Goal: Use online tool/utility: Utilize a website feature to perform a specific function

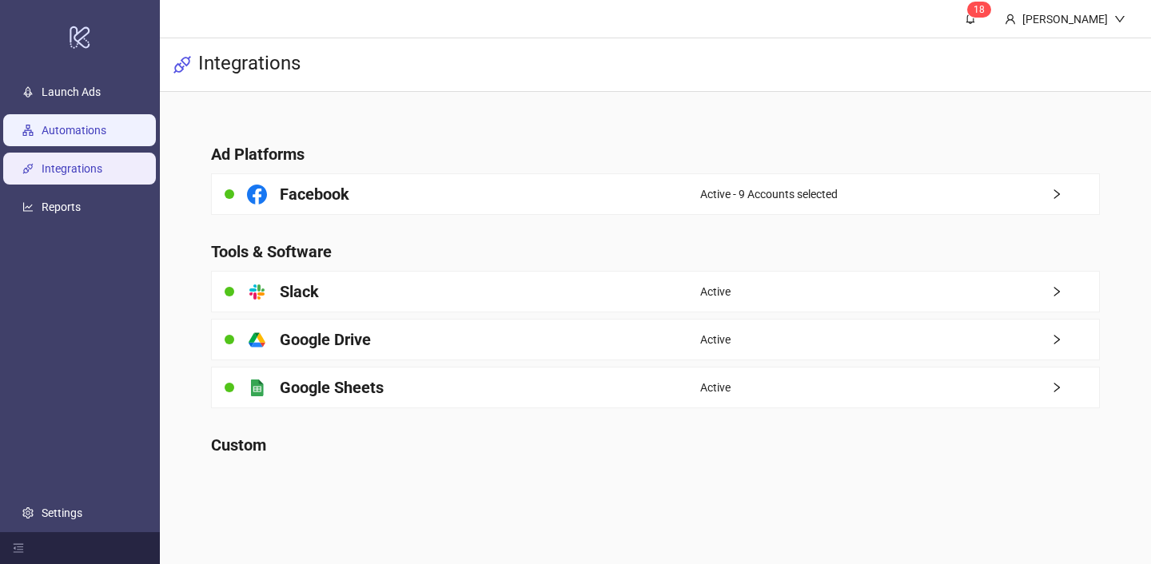
click at [106, 137] on link "Automations" at bounding box center [74, 130] width 65 height 13
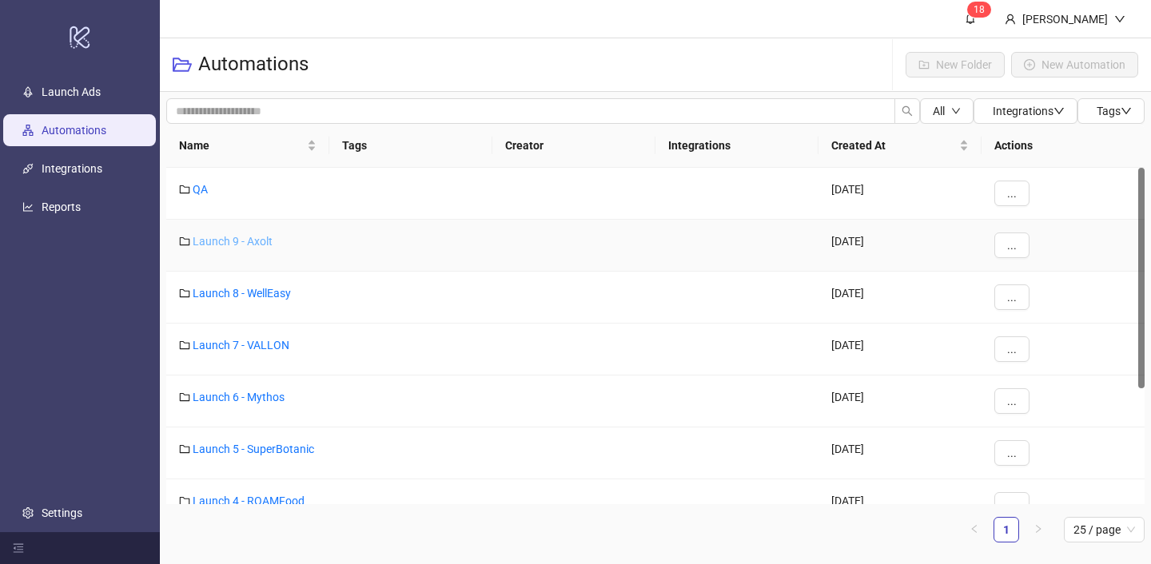
click at [259, 236] on link "Launch 9 - Axolt" at bounding box center [233, 241] width 80 height 13
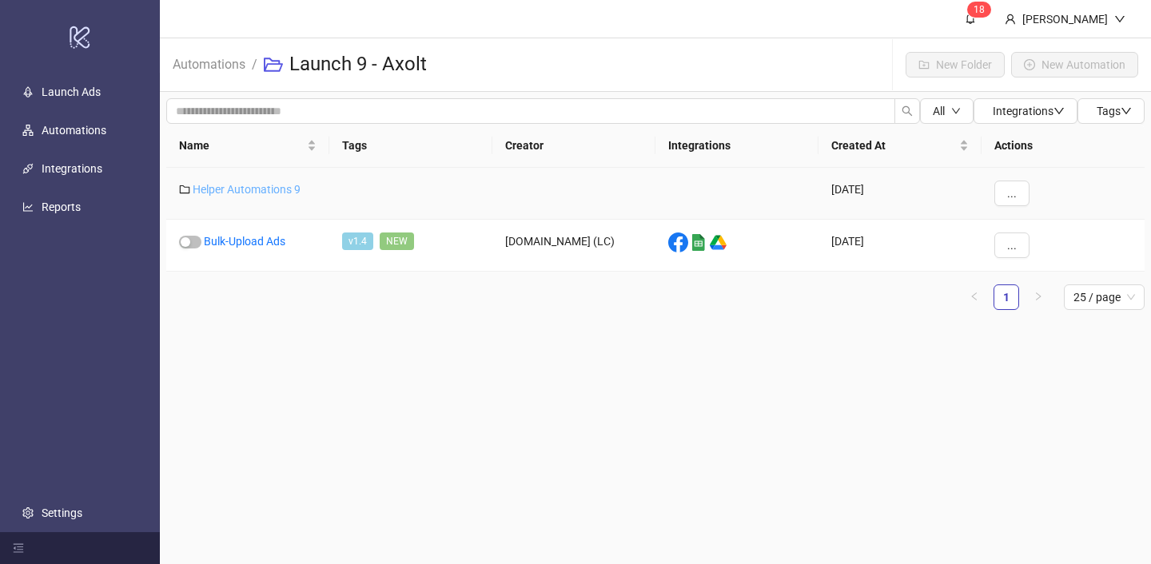
click at [275, 187] on link "Helper Automations 9" at bounding box center [247, 189] width 108 height 13
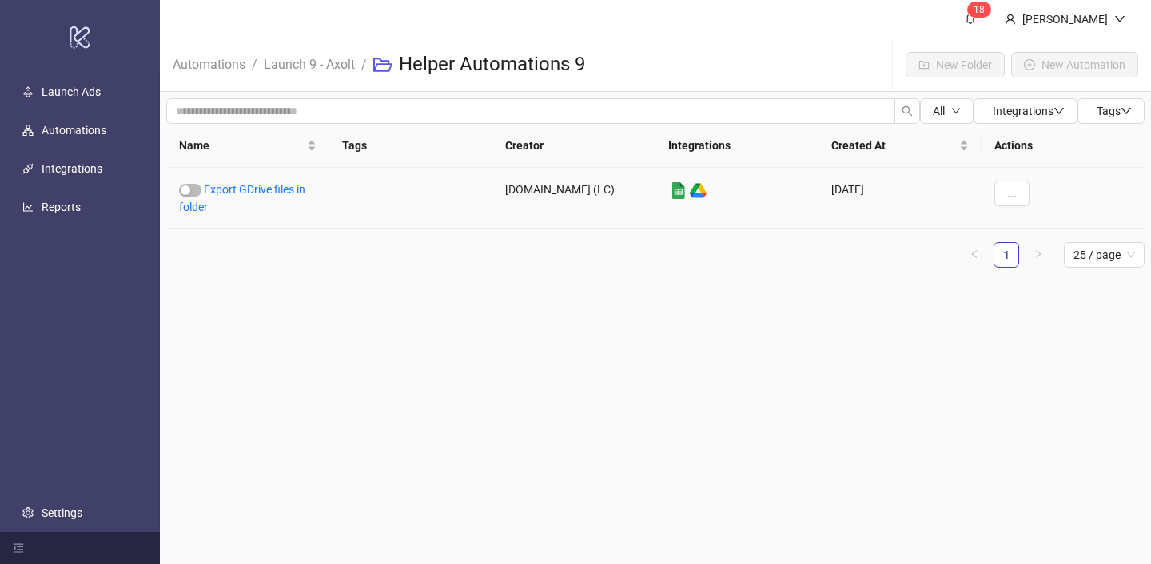
click at [275, 187] on link "Export GDrive files in folder" at bounding box center [242, 198] width 126 height 30
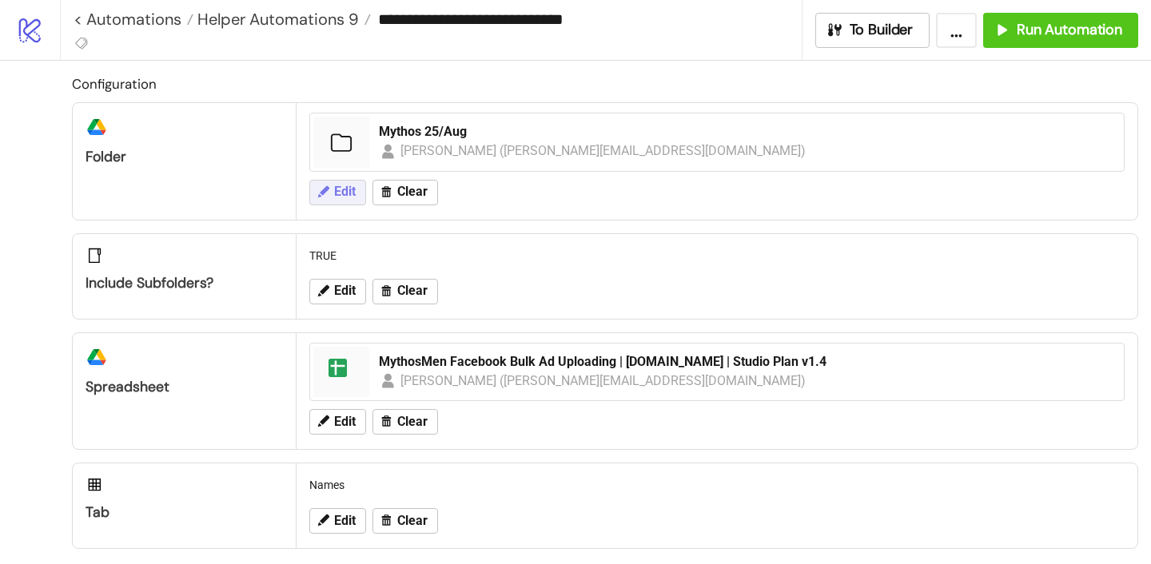
click at [325, 192] on icon at bounding box center [323, 190] width 11 height 11
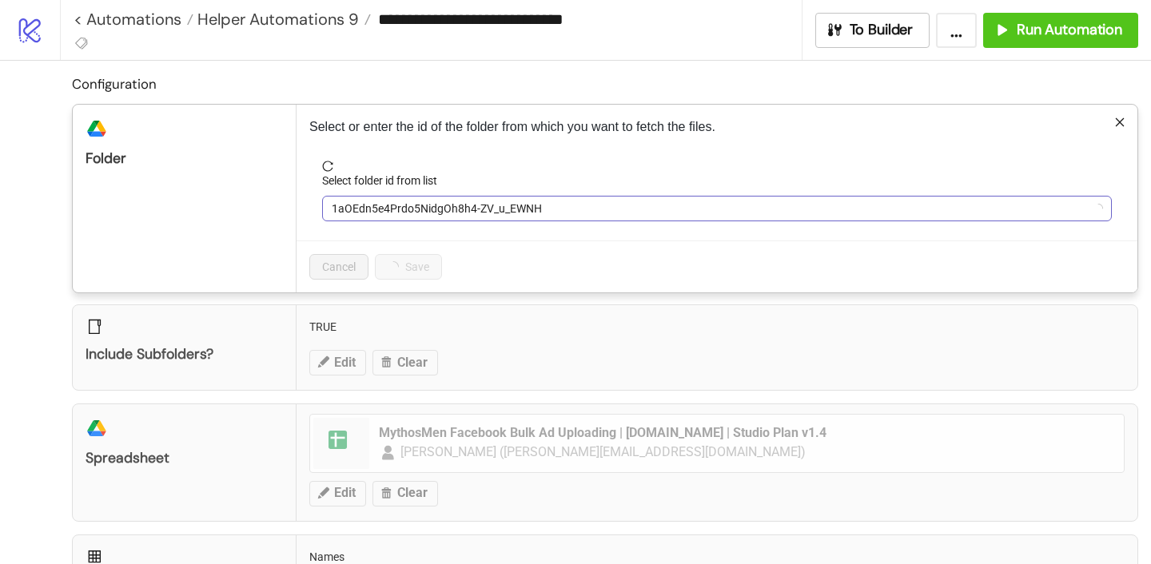
click at [363, 210] on span "1aOEdn5e4Prdo5NidgOh8h4-ZV_u_EWNH" at bounding box center [717, 209] width 770 height 24
click at [363, 210] on span "Mythos 25/Aug" at bounding box center [717, 209] width 770 height 24
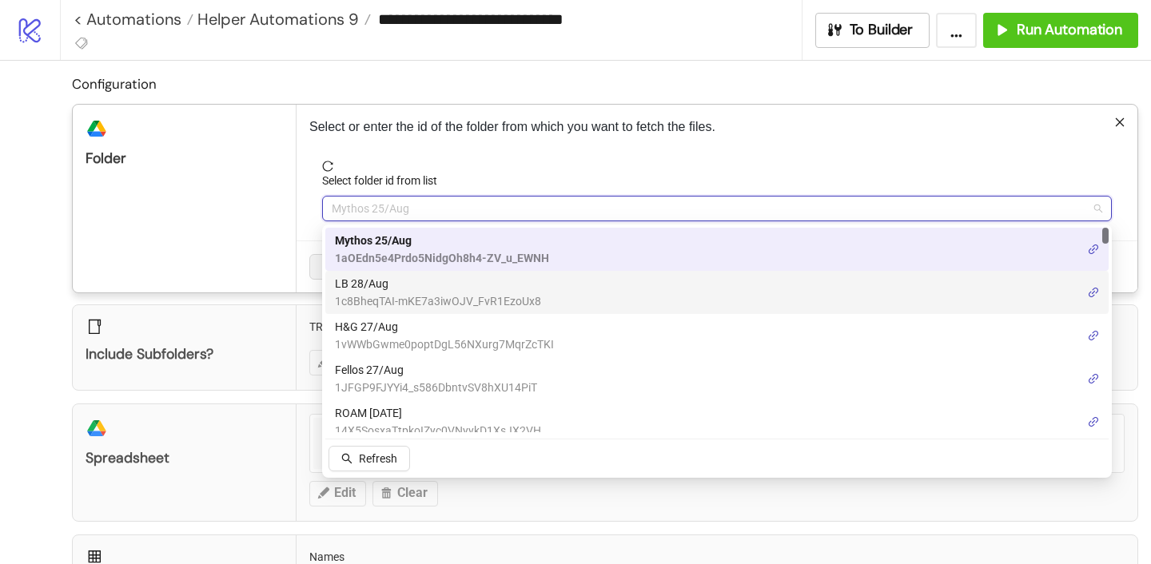
click at [368, 283] on span "LB 28/Aug" at bounding box center [438, 284] width 206 height 18
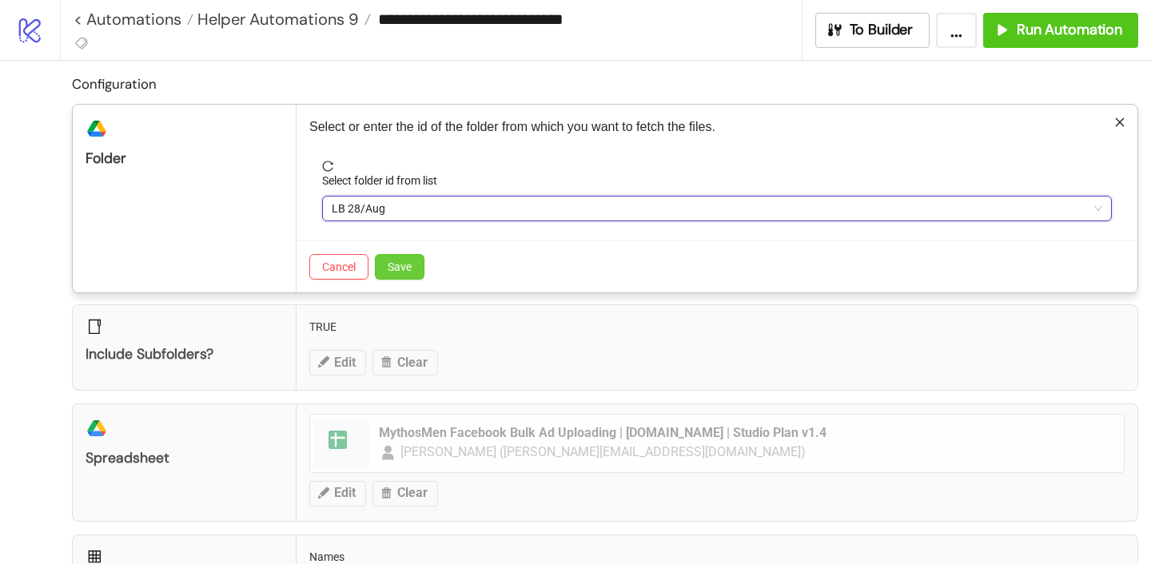
click at [411, 265] on span "Save" at bounding box center [400, 267] width 24 height 13
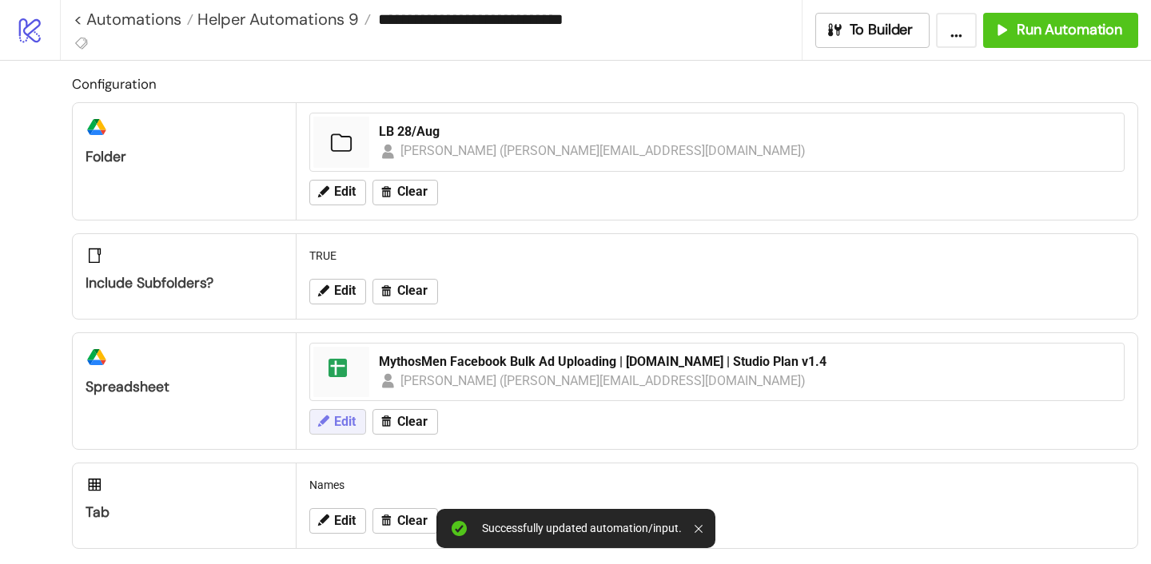
click at [346, 427] on span "Edit" at bounding box center [345, 422] width 22 height 14
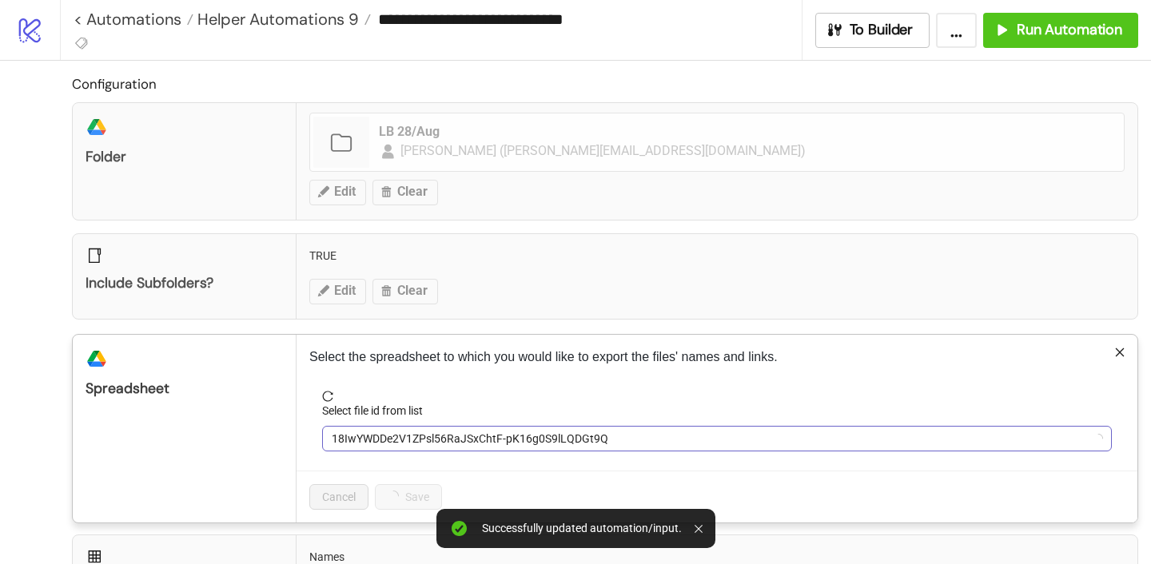
click at [413, 441] on span "18IwYWDDe2V1ZPsl56RaJSxChtF-pK16g0S9lLQDGt9Q" at bounding box center [717, 439] width 770 height 24
click at [413, 441] on span "MythosMen Facebook Bulk Ad Uploading | [DOMAIN_NAME] | Studio Plan v1.4" at bounding box center [717, 439] width 770 height 24
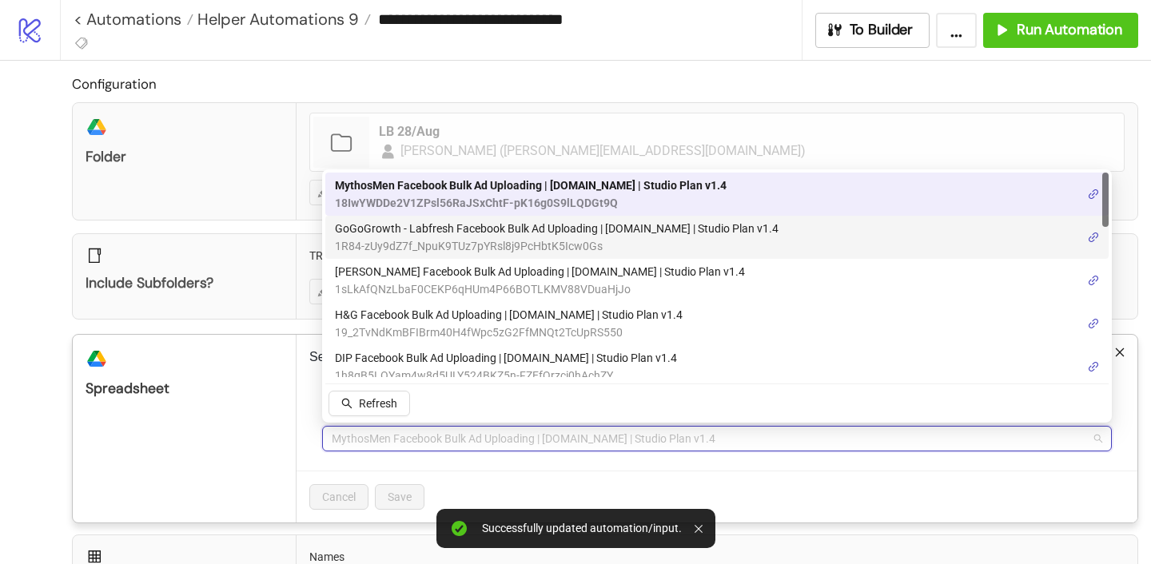
click at [410, 227] on span "GoGoGrowth - Labfresh Facebook Bulk Ad Uploading | [DOMAIN_NAME] | Studio Plan …" at bounding box center [557, 229] width 444 height 18
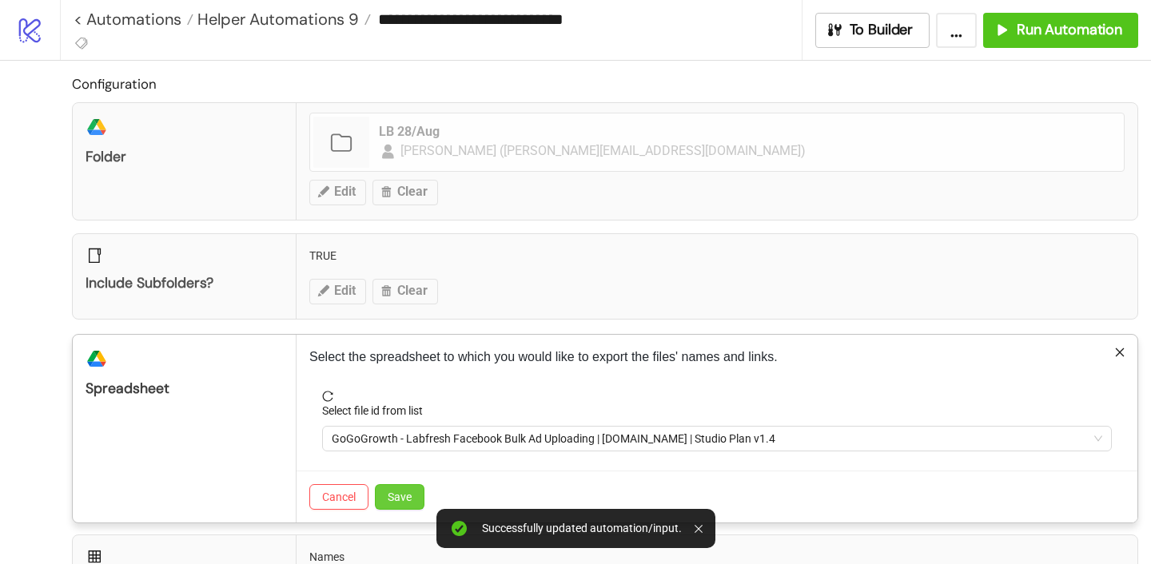
click at [402, 503] on button "Save" at bounding box center [400, 497] width 50 height 26
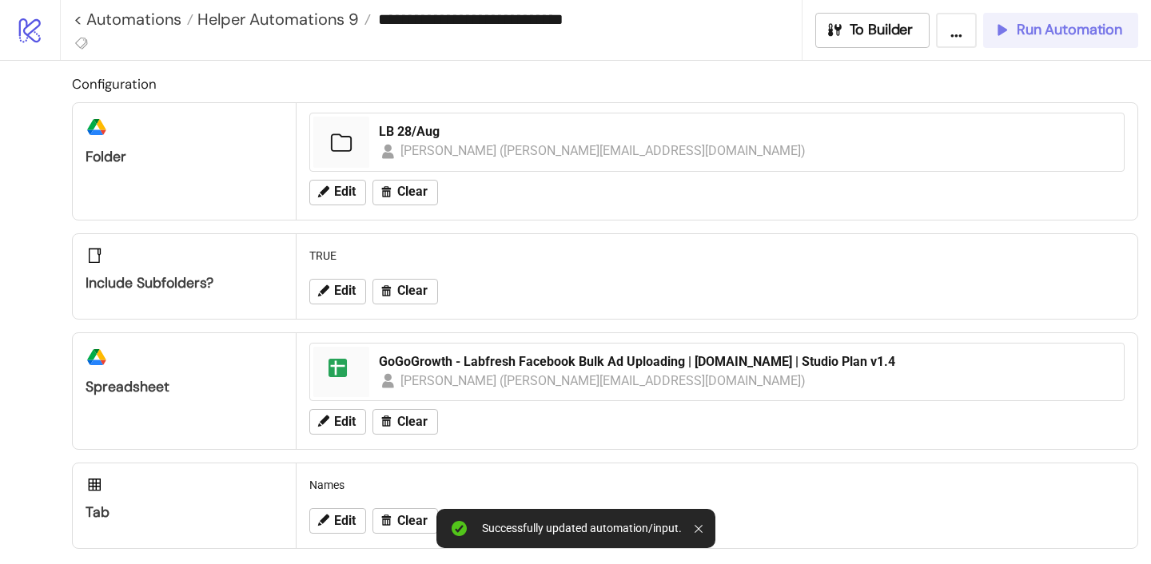
click at [1083, 27] on span "Run Automation" at bounding box center [1069, 30] width 105 height 18
